Goal: Task Accomplishment & Management: Use online tool/utility

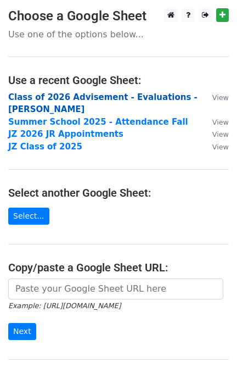
click at [105, 97] on strong "Class of 2026 Advisement - Evaluations - JZ SR" at bounding box center [103, 103] width 190 height 23
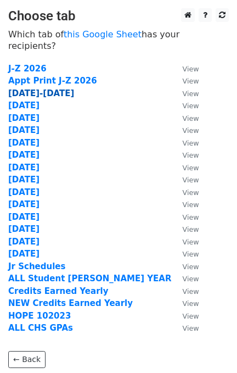
click at [24, 88] on strong "Sept8-12" at bounding box center [41, 93] width 66 height 10
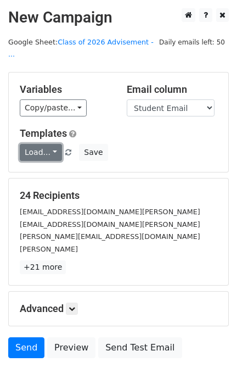
click at [45, 144] on link "Load..." at bounding box center [41, 152] width 42 height 17
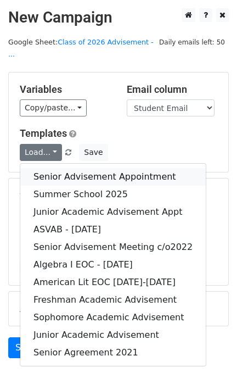
click at [60, 168] on link "Senior Advisement Appointment" at bounding box center [113, 177] width 186 height 18
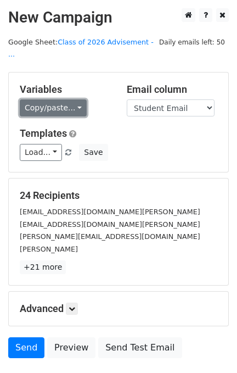
click at [54, 99] on link "Copy/paste..." at bounding box center [53, 107] width 67 height 17
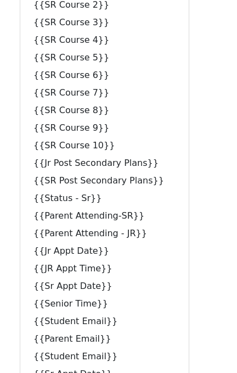
scroll to position [413, 0]
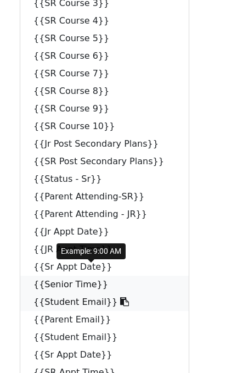
click at [48, 277] on link "{{Senior Time}}" at bounding box center [104, 285] width 169 height 18
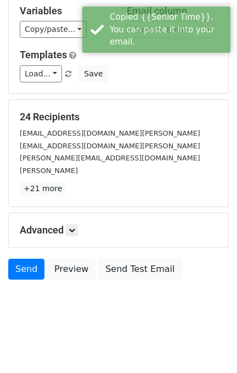
scroll to position [66, 0]
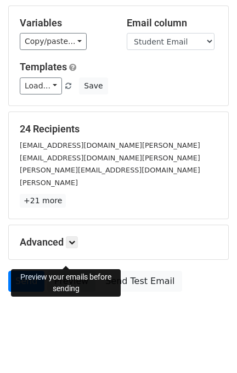
click at [73, 271] on link "Preview" at bounding box center [71, 281] width 48 height 21
click at [65, 271] on link "Preview" at bounding box center [71, 281] width 48 height 21
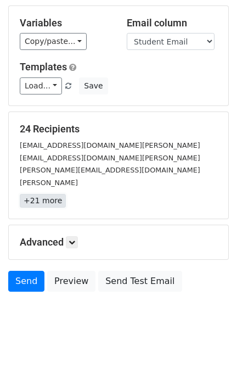
click at [48, 194] on link "+21 more" at bounding box center [43, 201] width 46 height 14
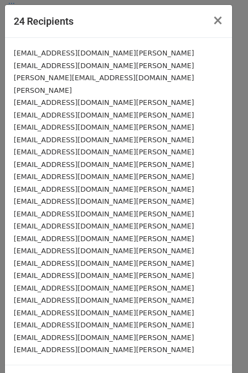
scroll to position [22, 0]
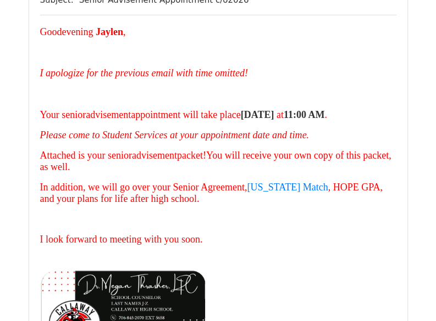
scroll to position [513, 0]
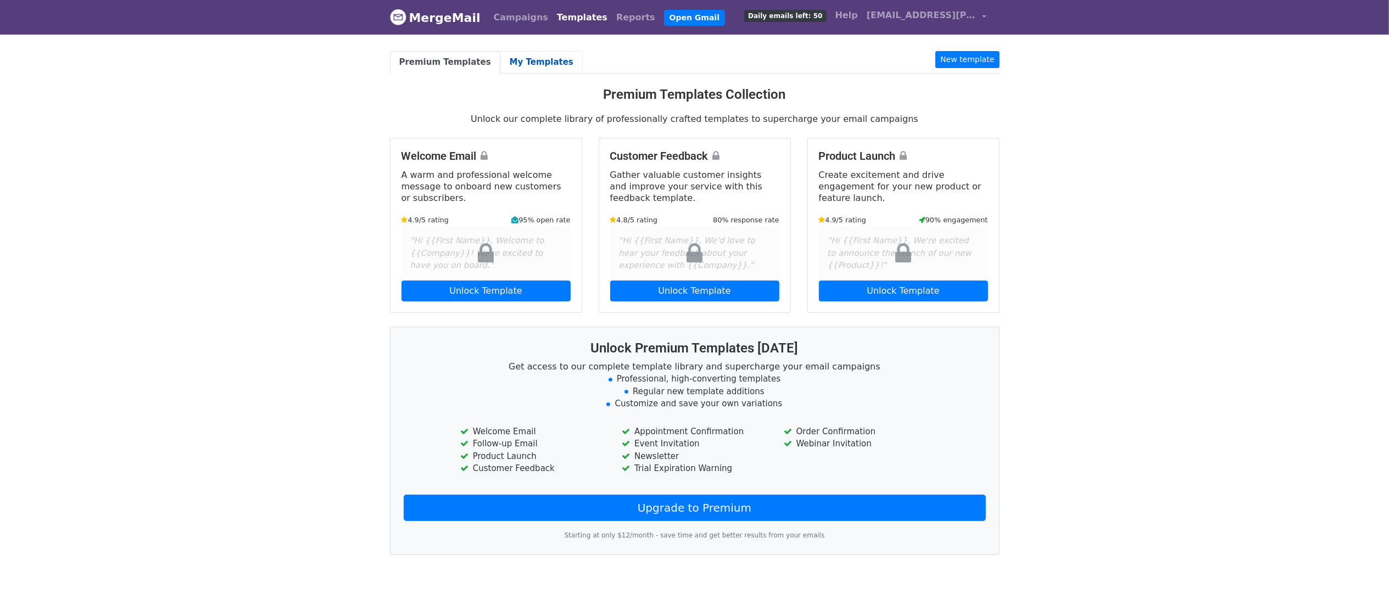
click at [538, 57] on link "My Templates" at bounding box center [541, 62] width 82 height 23
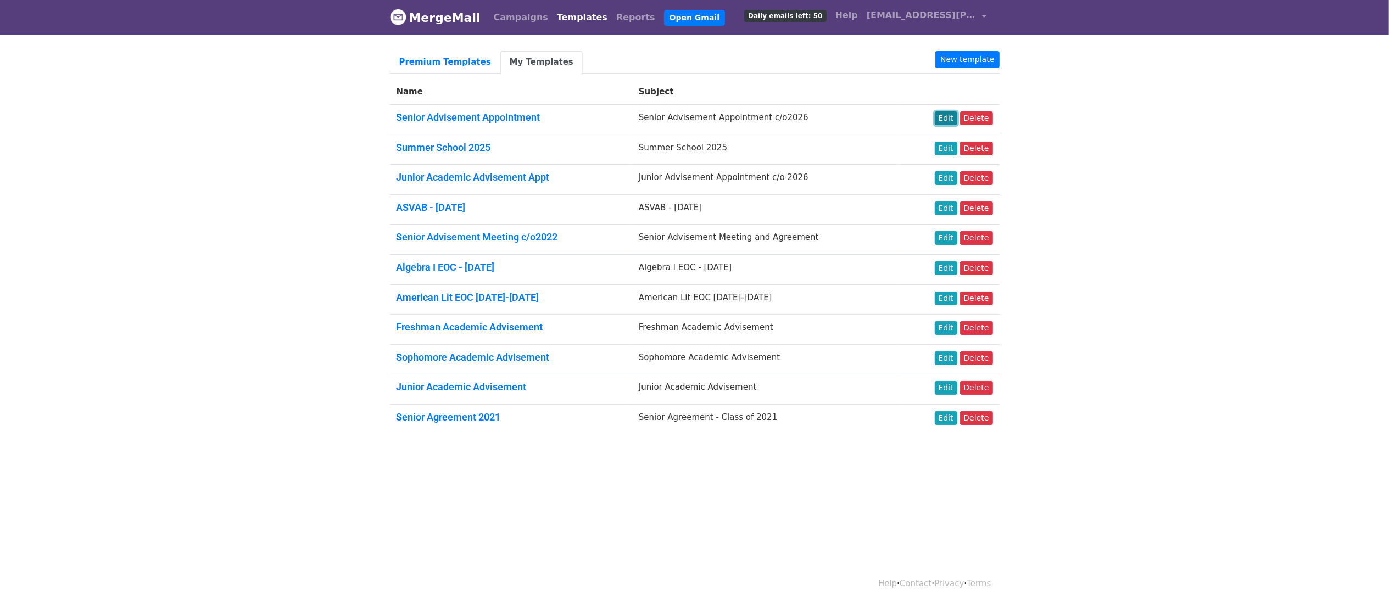
click at [950, 121] on link "Edit" at bounding box center [946, 119] width 23 height 14
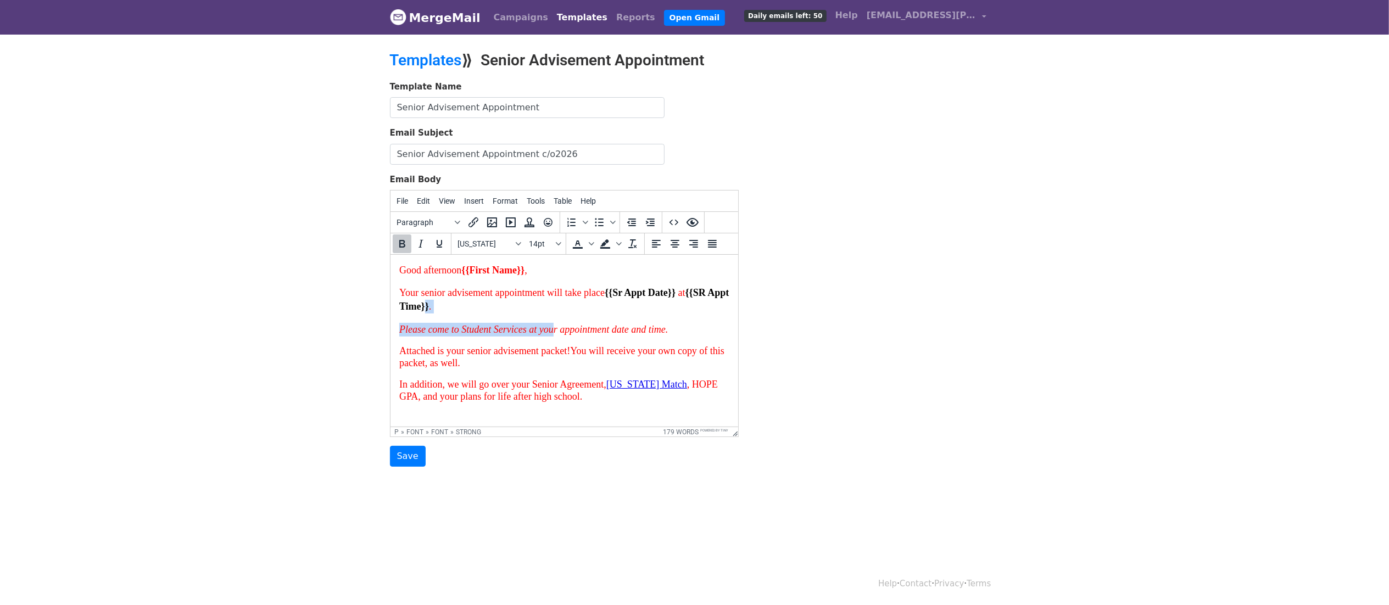
drag, startPoint x: 570, startPoint y: 318, endPoint x: 532, endPoint y: 313, distance: 38.2
click at [532, 313] on body "Good afternoon {{First Name}} , Your senior advisement appointment will take pl…" at bounding box center [564, 447] width 330 height 366
click at [558, 310] on p "Your senior advisement appointment will take place {{Sr Appt Date}} at {{SR App…" at bounding box center [564, 299] width 330 height 27
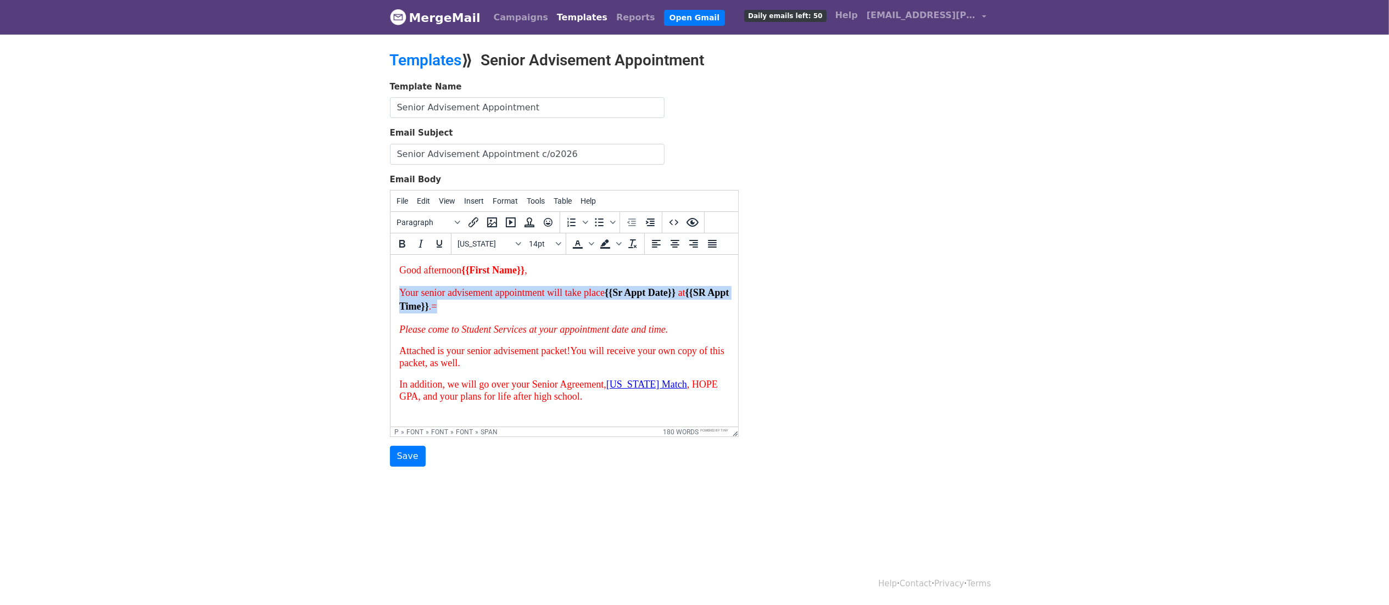
drag, startPoint x: 553, startPoint y: 310, endPoint x: 382, endPoint y: 295, distance: 172.1
click at [390, 295] on html "Good afternoon {{First Name}} , Your senior advisement appointment will take pl…" at bounding box center [564, 447] width 348 height 384
click at [409, 456] on input "Save" at bounding box center [408, 456] width 36 height 21
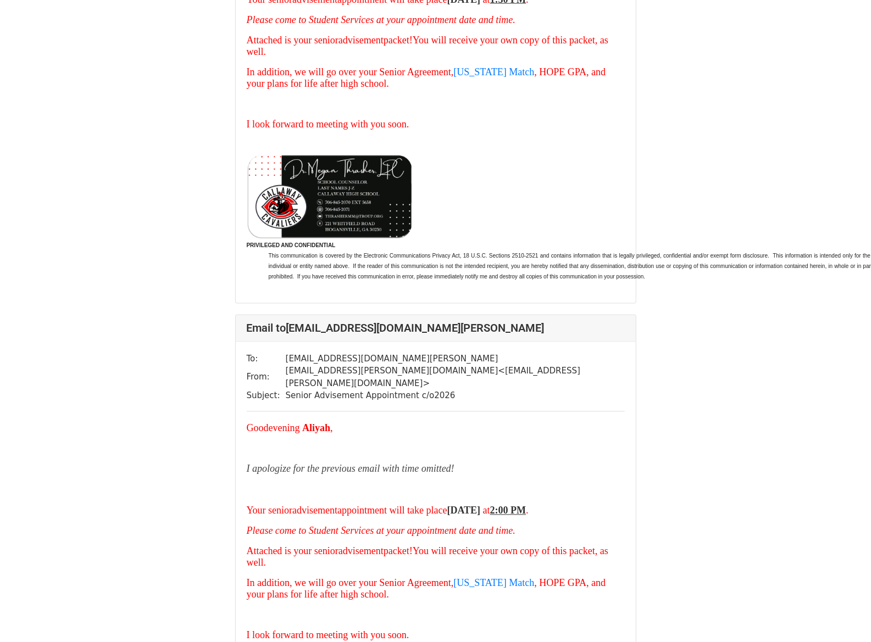
scroll to position [11941, 0]
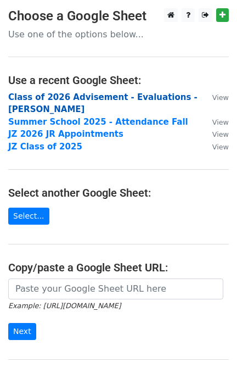
click at [102, 99] on strong "Class of 2026 Advisement - Evaluations - JZ SR" at bounding box center [103, 103] width 190 height 23
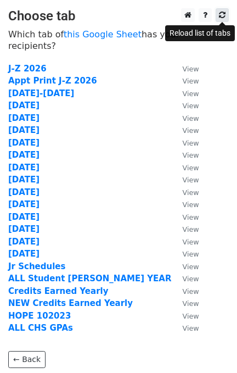
click at [222, 19] on icon at bounding box center [222, 15] width 7 height 8
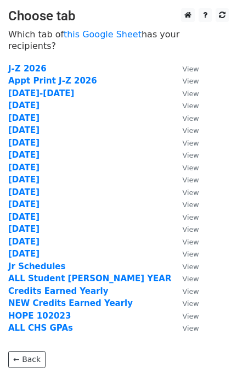
click at [48, 87] on td "Sept8-12" at bounding box center [90, 93] width 164 height 13
click at [31, 88] on strong "Sept8-12" at bounding box center [41, 93] width 66 height 10
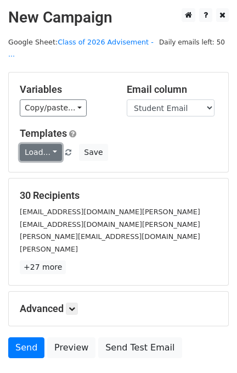
click at [41, 144] on link "Load..." at bounding box center [41, 152] width 42 height 17
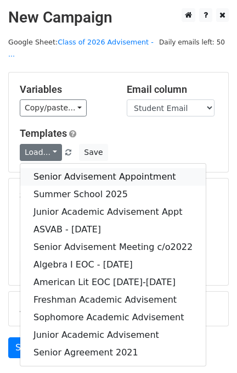
click at [48, 168] on link "Senior Advisement Appointment" at bounding box center [113, 177] width 186 height 18
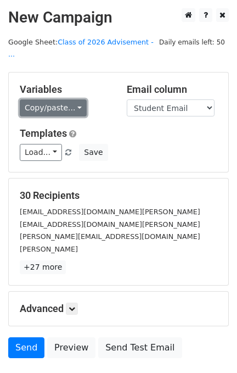
click at [53, 99] on link "Copy/paste..." at bounding box center [53, 107] width 67 height 17
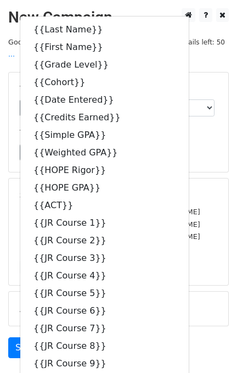
click at [172, 152] on div "Variables Copy/paste... {{Last Name}} {{First Name}} {{Grade Level}} {{Cohort}}…" at bounding box center [119, 122] width 220 height 99
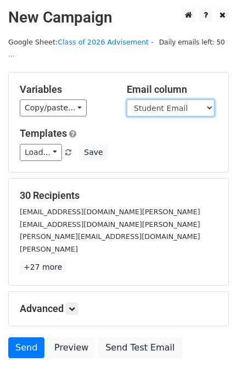
click at [178, 99] on select "Last Name First Name Grade Level Cohort Date Entered Credits Earned Simple GPA …" at bounding box center [171, 107] width 88 height 17
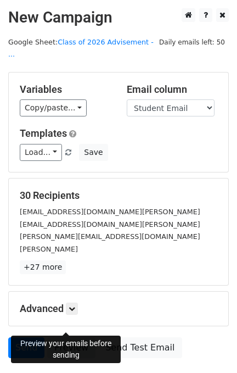
click at [52, 337] on link "Preview" at bounding box center [71, 347] width 48 height 21
click at [66, 337] on link "Preview" at bounding box center [71, 347] width 48 height 21
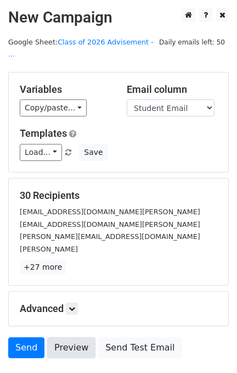
click at [66, 337] on link "Preview" at bounding box center [71, 347] width 48 height 21
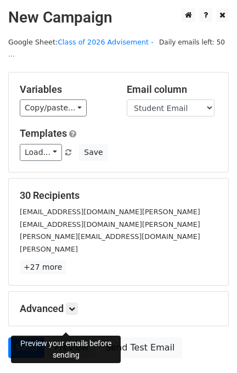
click at [79, 337] on link "Preview" at bounding box center [71, 347] width 48 height 21
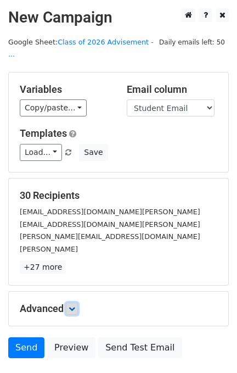
click at [73, 305] on icon at bounding box center [72, 308] width 7 height 7
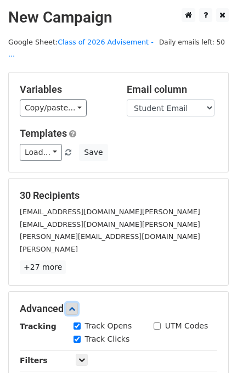
click at [73, 305] on icon at bounding box center [72, 308] width 7 height 7
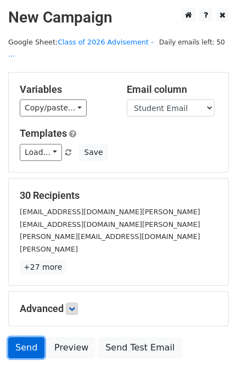
click at [29, 337] on link "Send" at bounding box center [26, 347] width 36 height 21
